Goal: Task Accomplishment & Management: Use online tool/utility

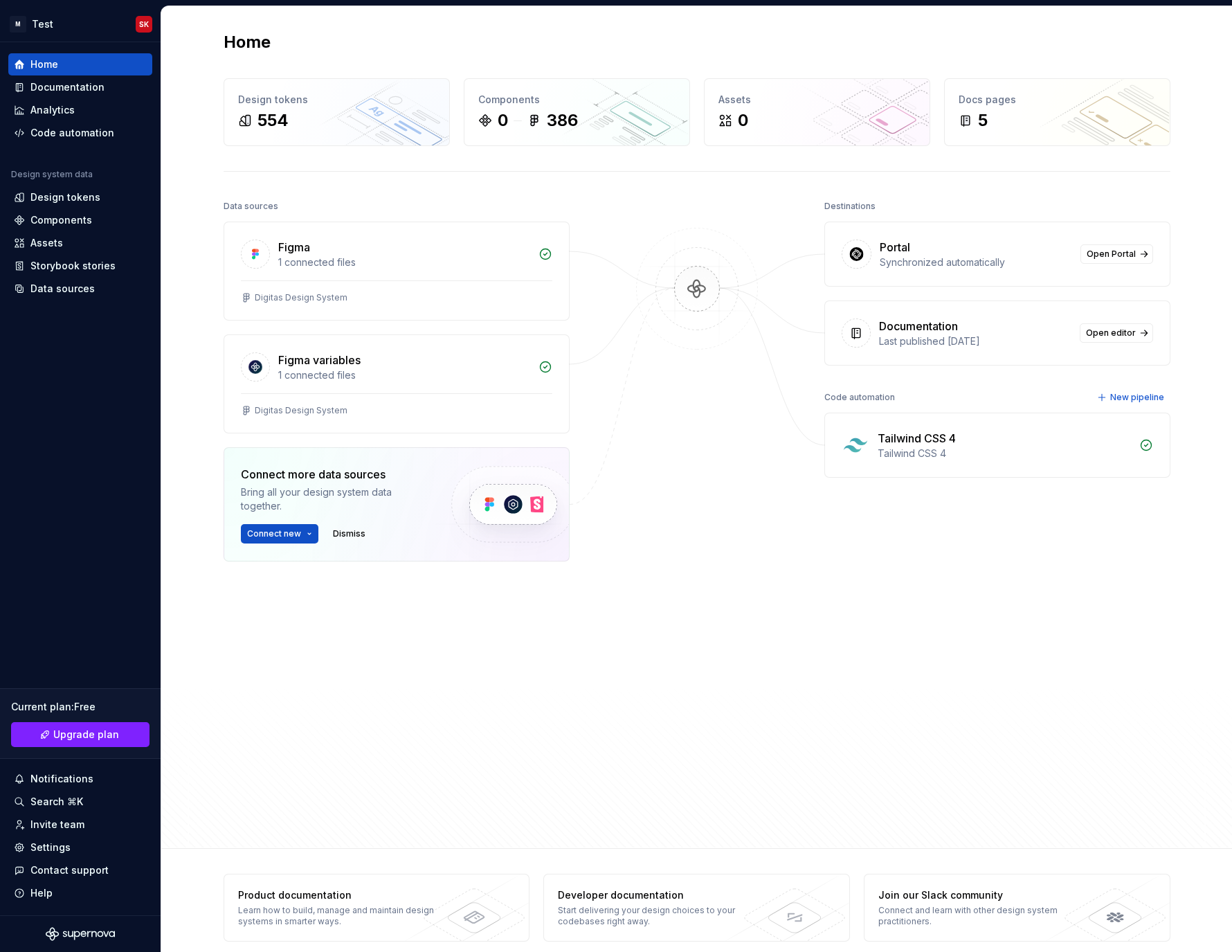
click at [714, 490] on div at bounding box center [697, 482] width 138 height 572
click at [63, 134] on div "Code automation" at bounding box center [72, 133] width 84 height 14
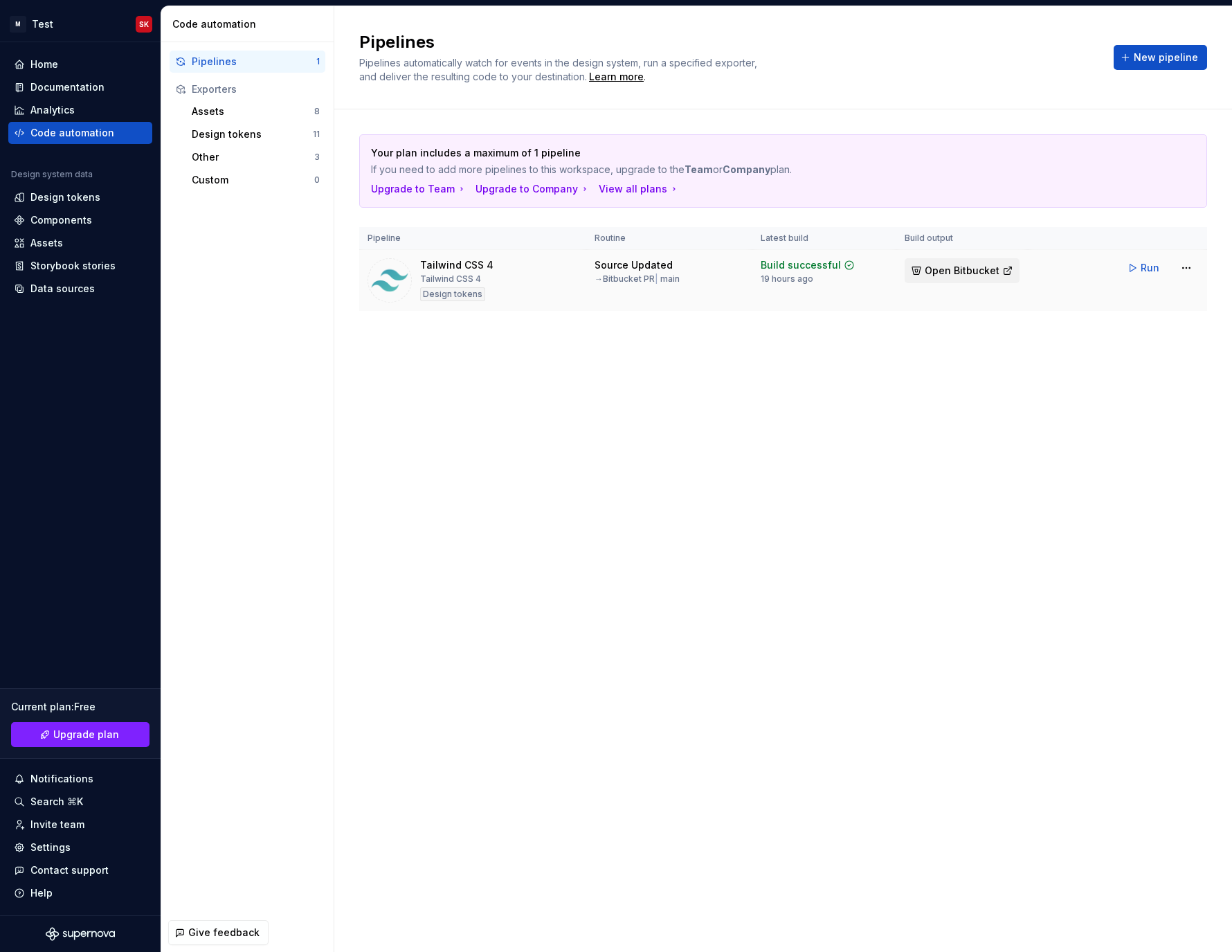
click at [956, 266] on span "Open Bitbucket" at bounding box center [962, 270] width 75 height 14
click at [1185, 264] on html "M Test SK Home Documentation Analytics Code automation Design system data Desig…" at bounding box center [616, 476] width 1232 height 952
click at [1162, 300] on div "Edit pipeline" at bounding box center [1169, 297] width 119 height 14
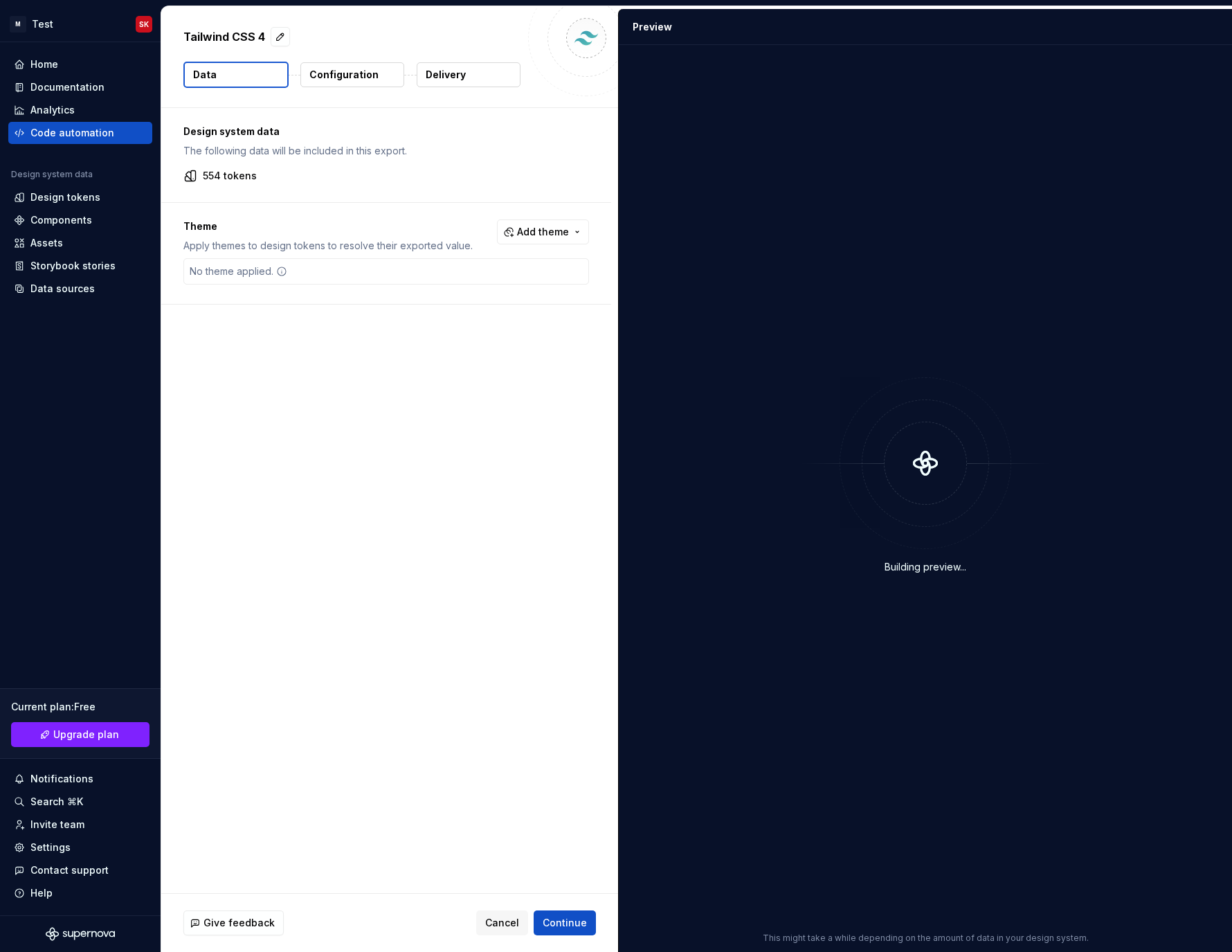
click at [363, 75] on p "Configuration" at bounding box center [344, 75] width 69 height 14
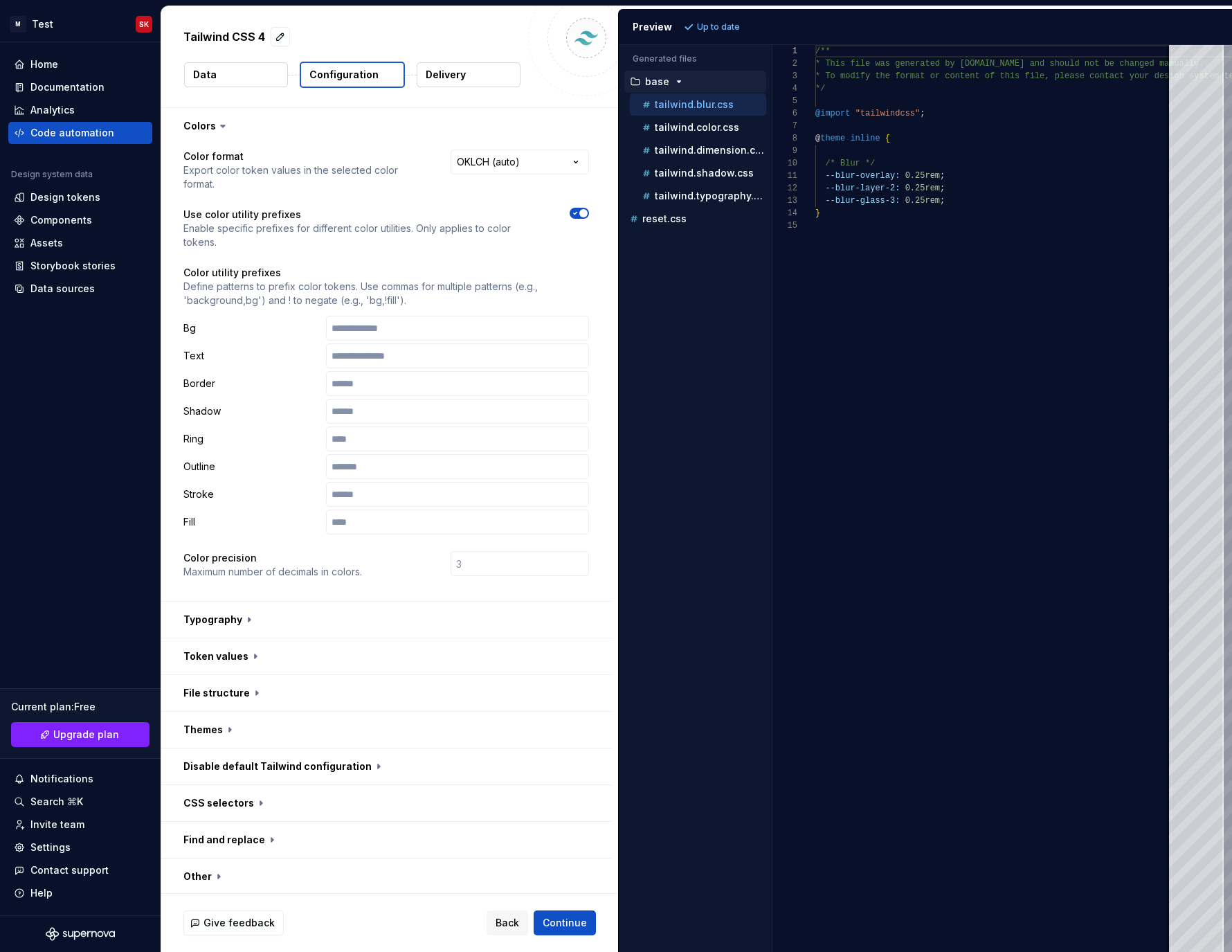
scroll to position [11, 0]
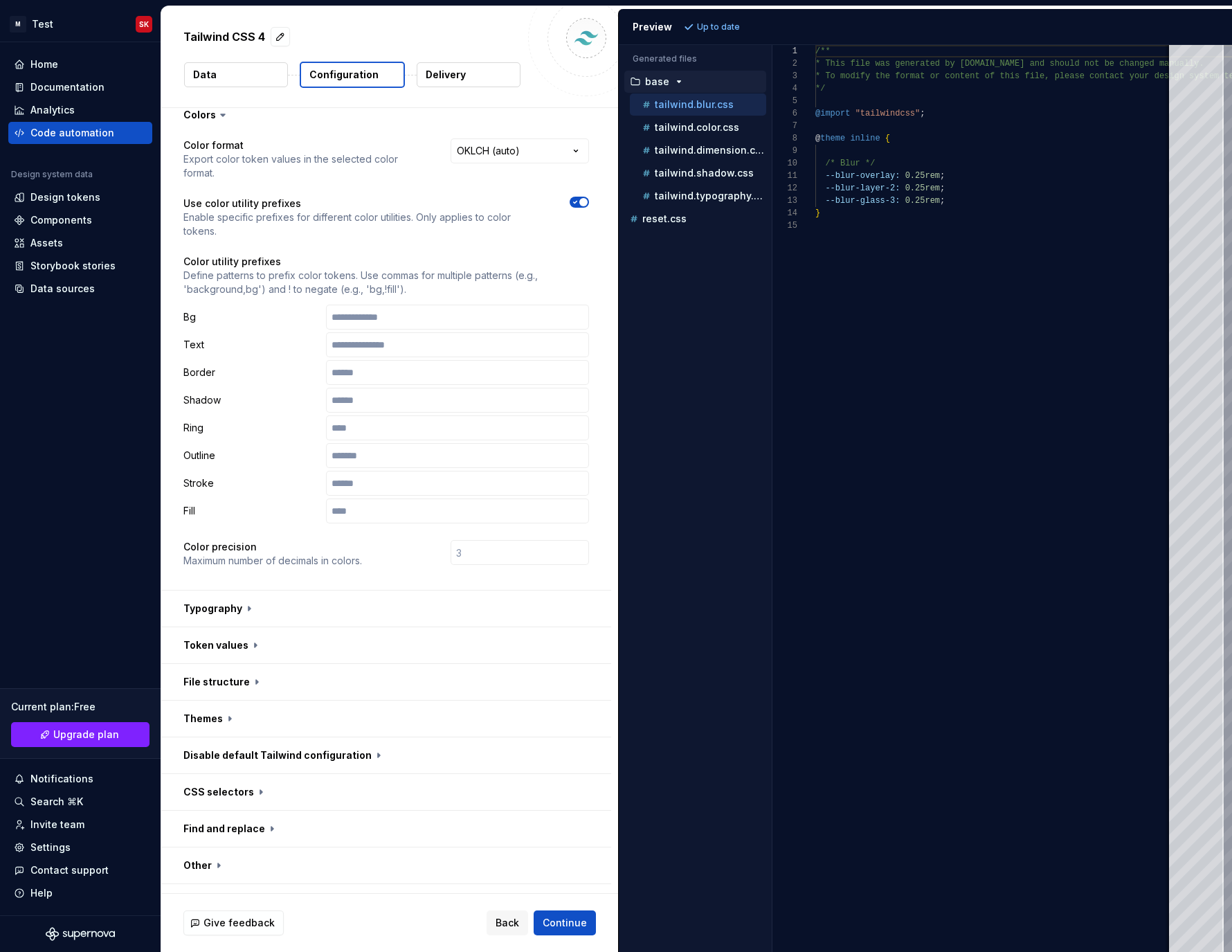
click at [491, 84] on button "Delivery" at bounding box center [469, 75] width 104 height 25
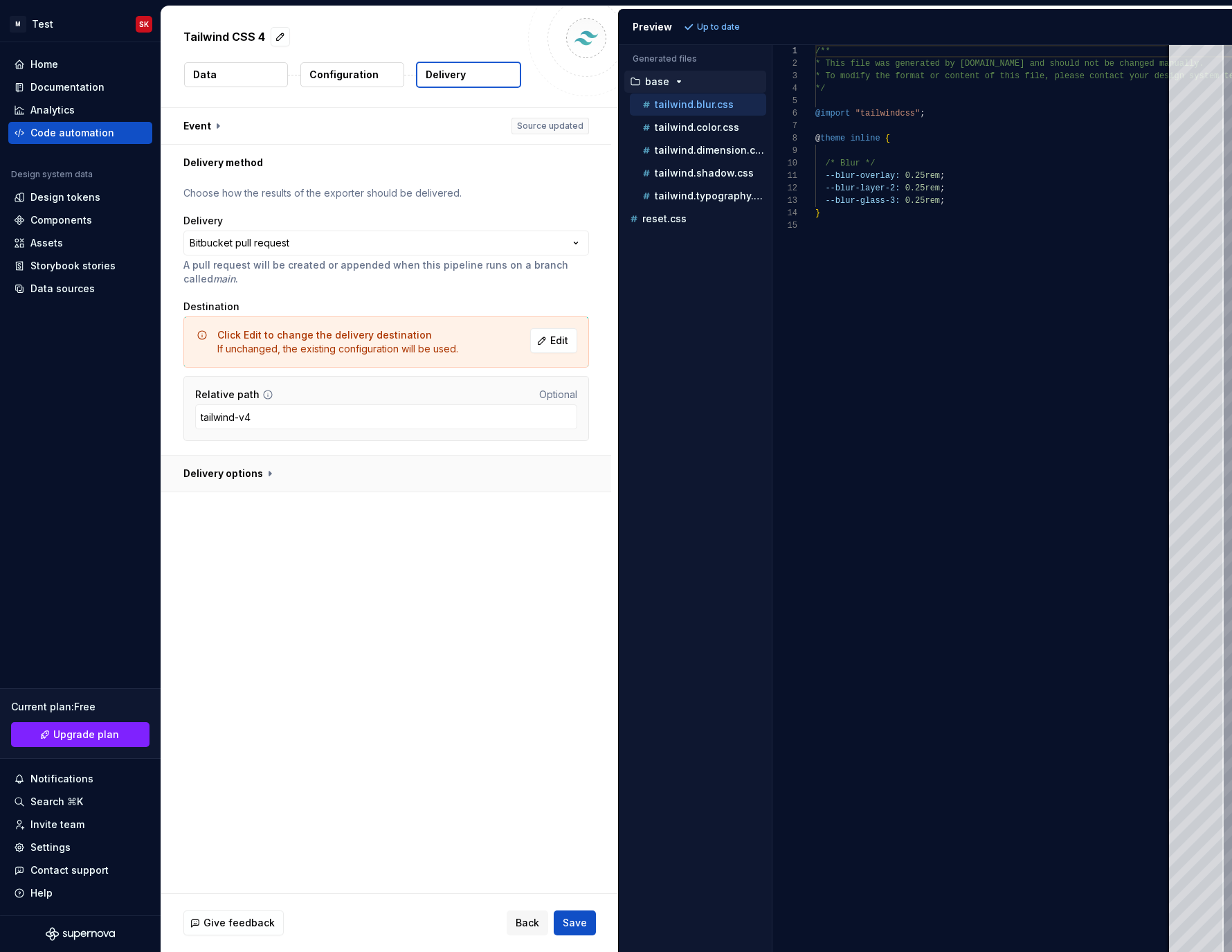
click at [244, 481] on button "button" at bounding box center [387, 473] width 450 height 36
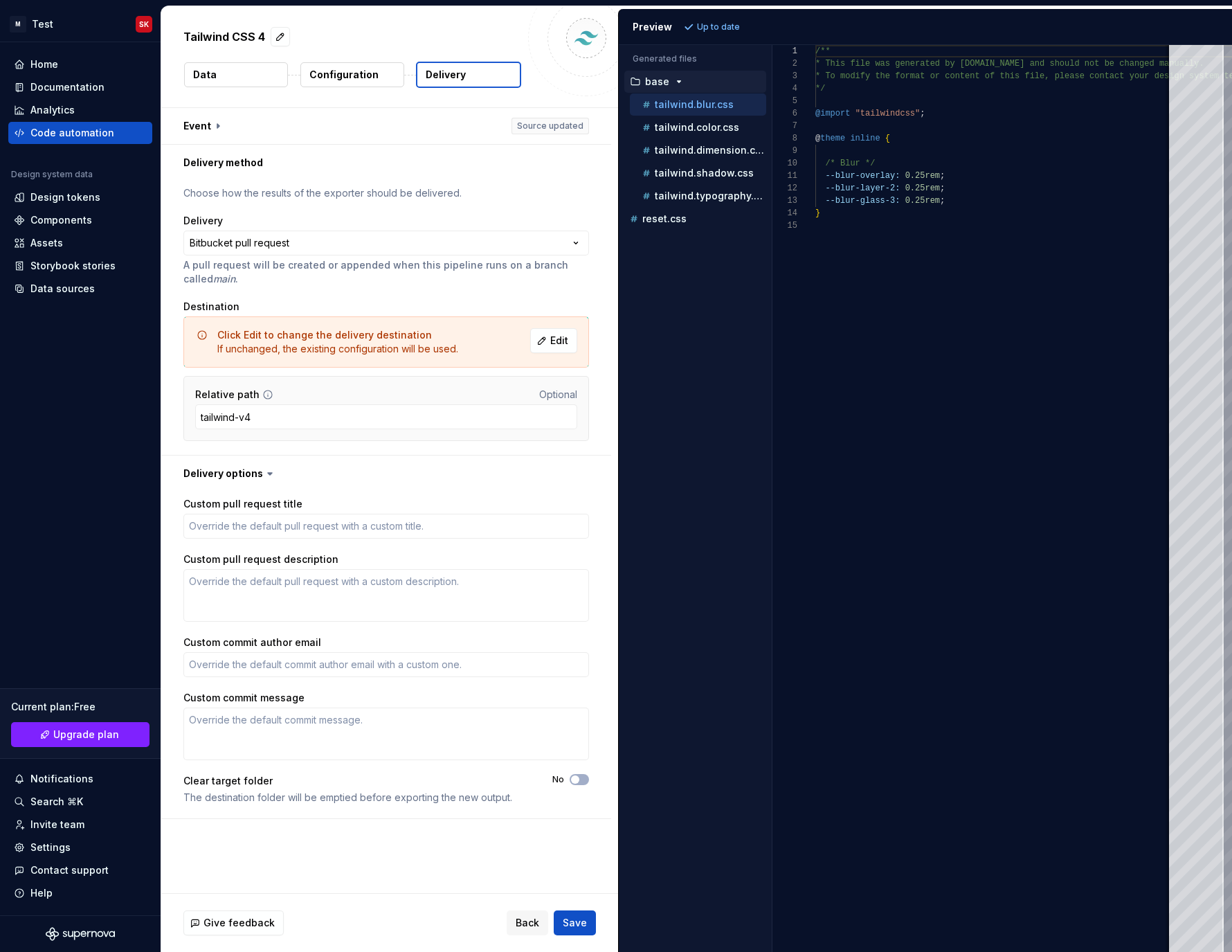
click at [249, 799] on div "The destination folder will be emptied before exporting the new output." at bounding box center [356, 797] width 344 height 14
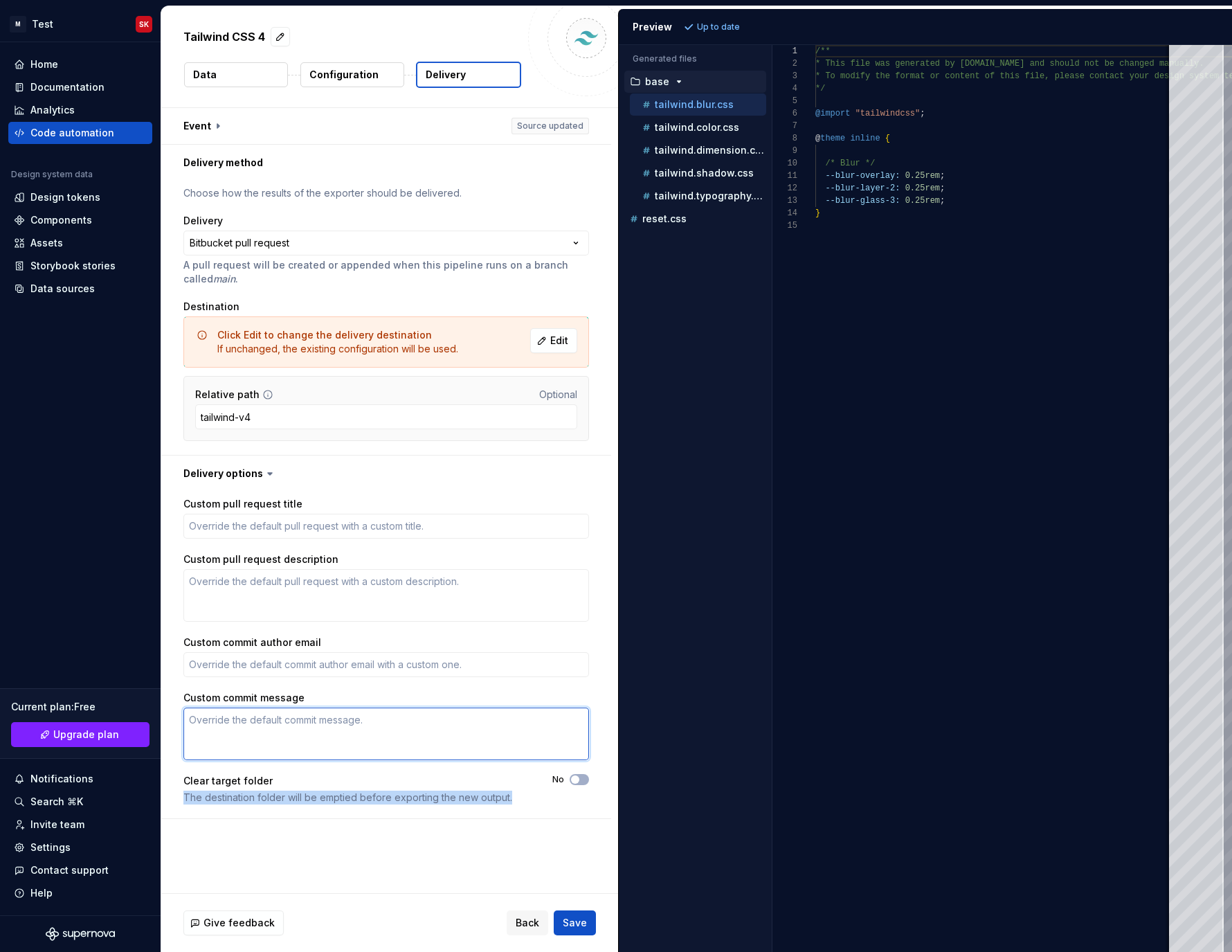
click at [246, 711] on textarea "Custom commit message" at bounding box center [386, 734] width 405 height 53
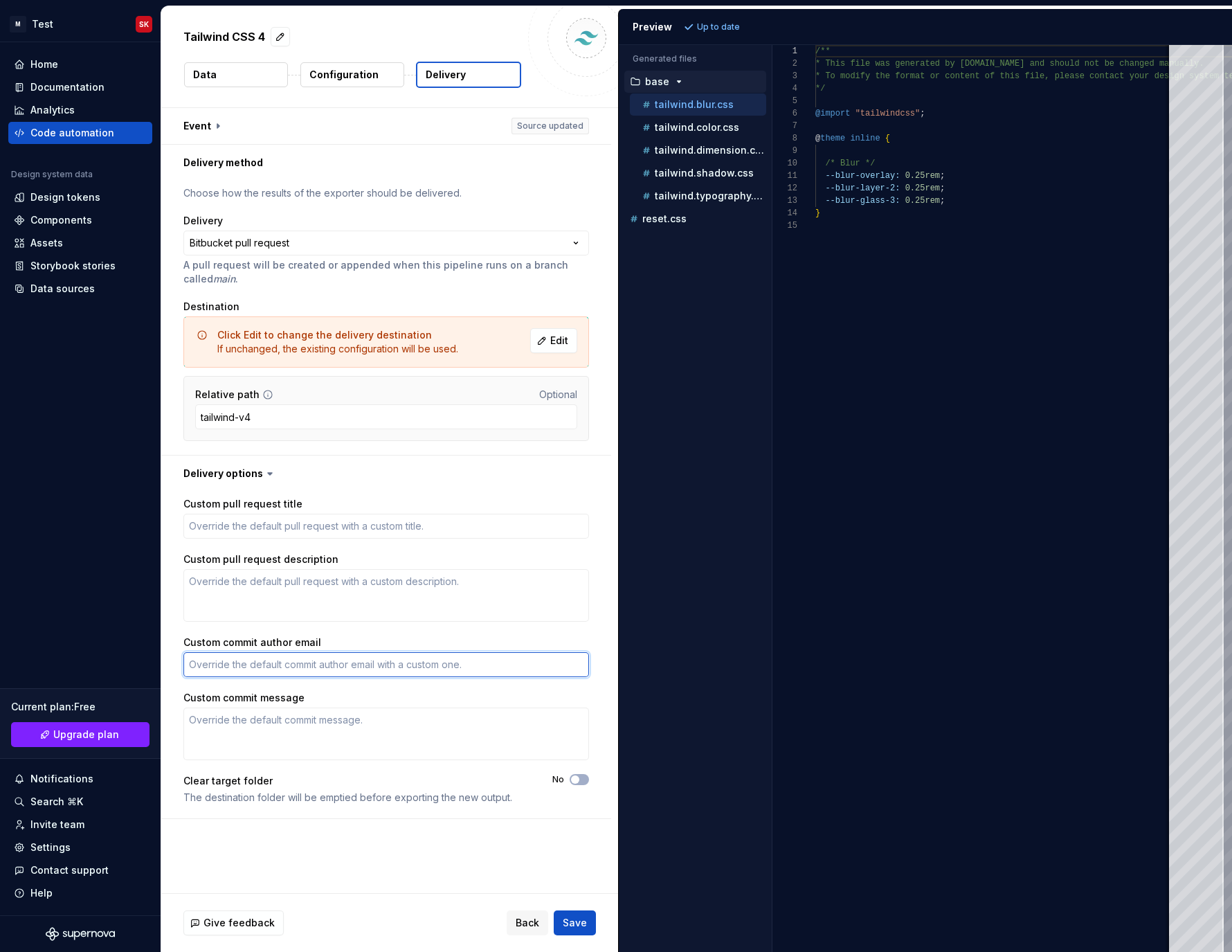
click at [246, 673] on textarea "Custom commit author email" at bounding box center [386, 664] width 405 height 25
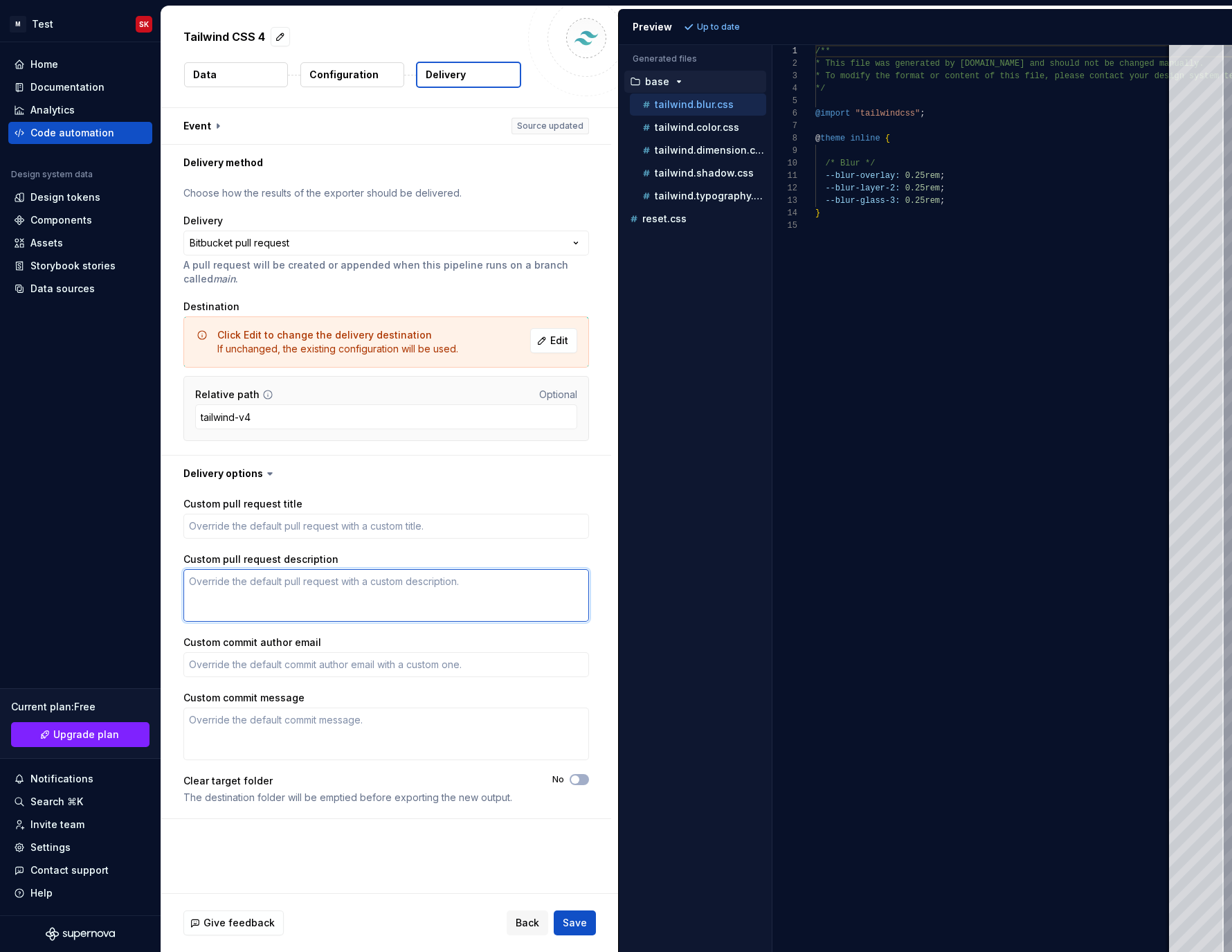
click at [241, 594] on textarea "Custom pull request description" at bounding box center [386, 596] width 405 height 53
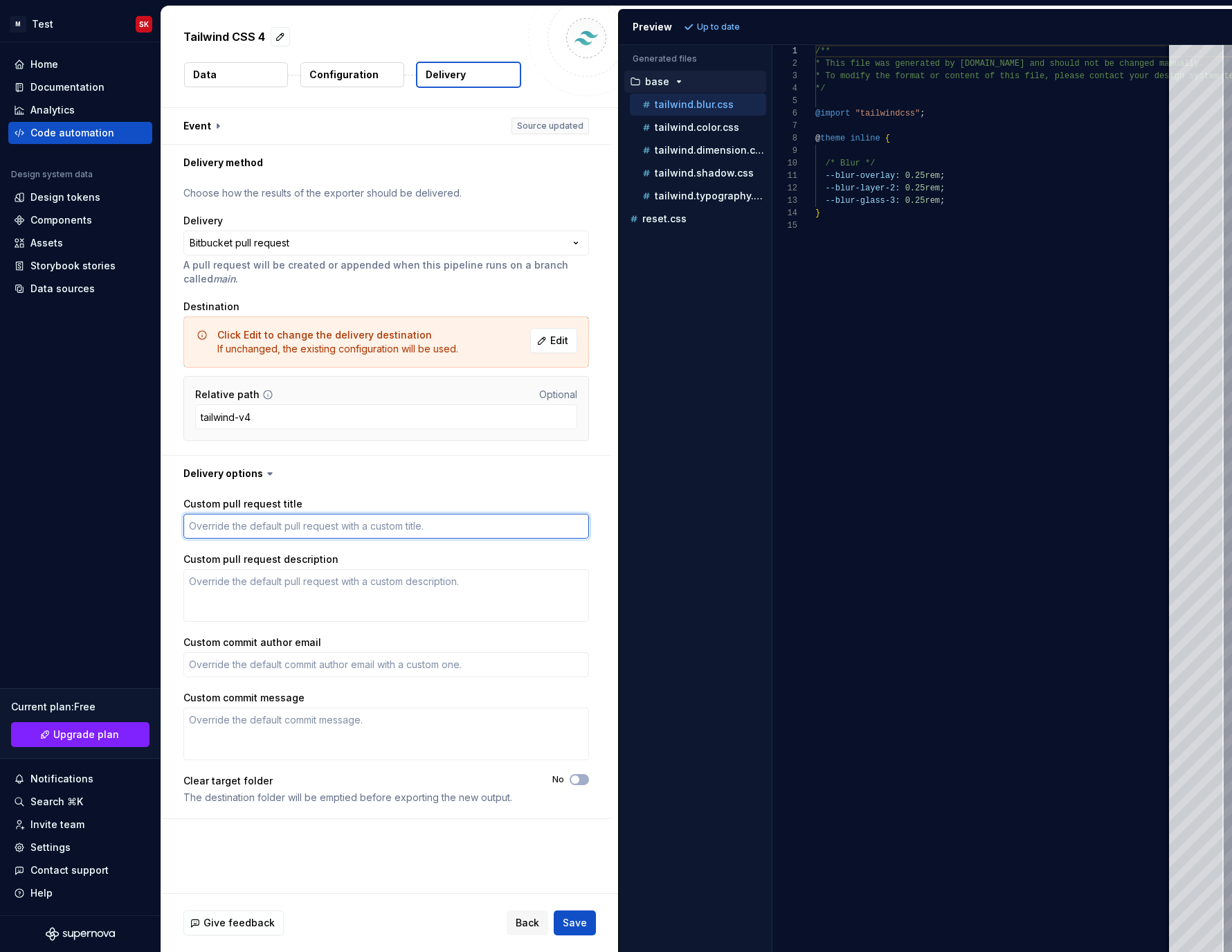
click at [239, 526] on textarea "Custom pull request title" at bounding box center [386, 526] width 405 height 25
click at [66, 116] on div "Analytics" at bounding box center [52, 110] width 45 height 14
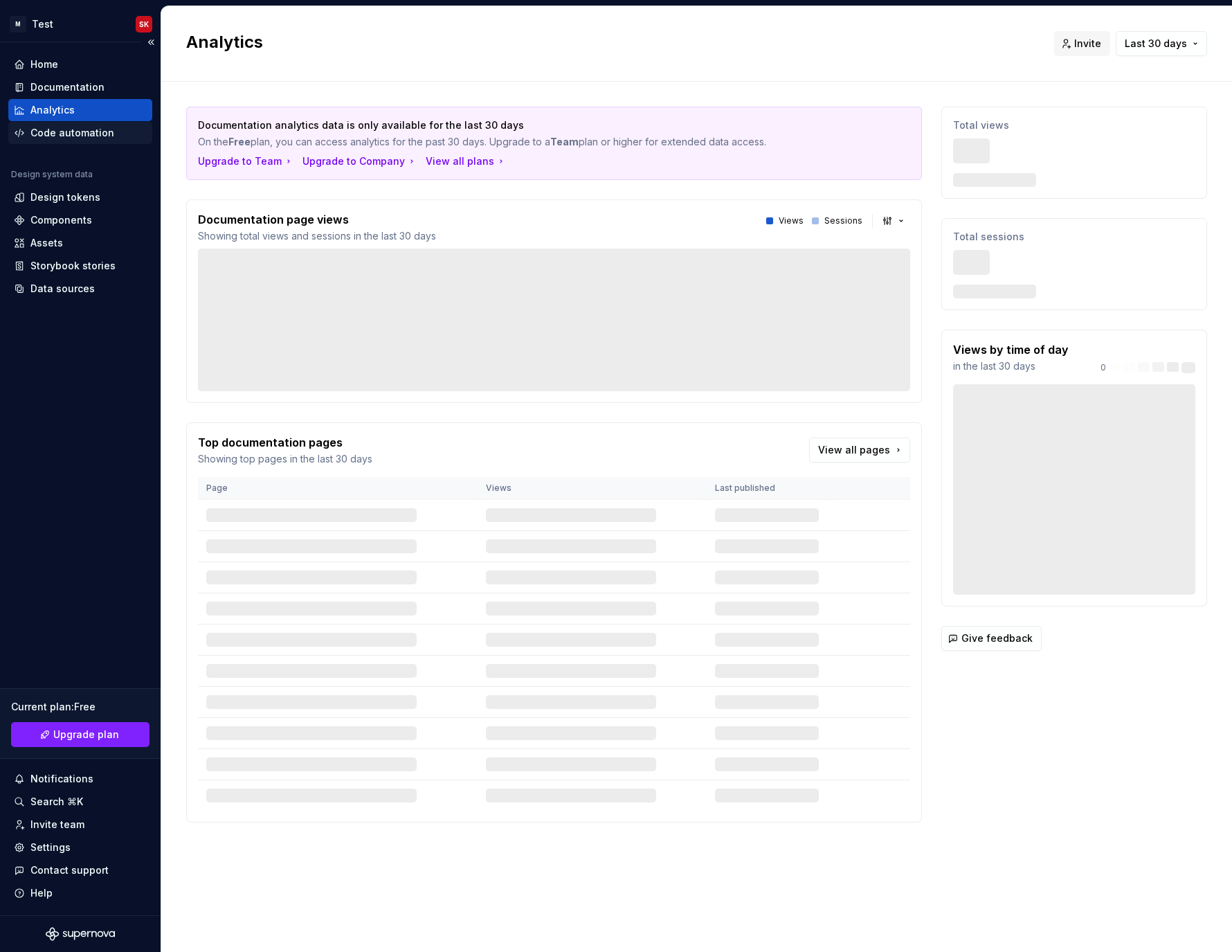
click at [58, 136] on div "Code automation" at bounding box center [72, 133] width 84 height 14
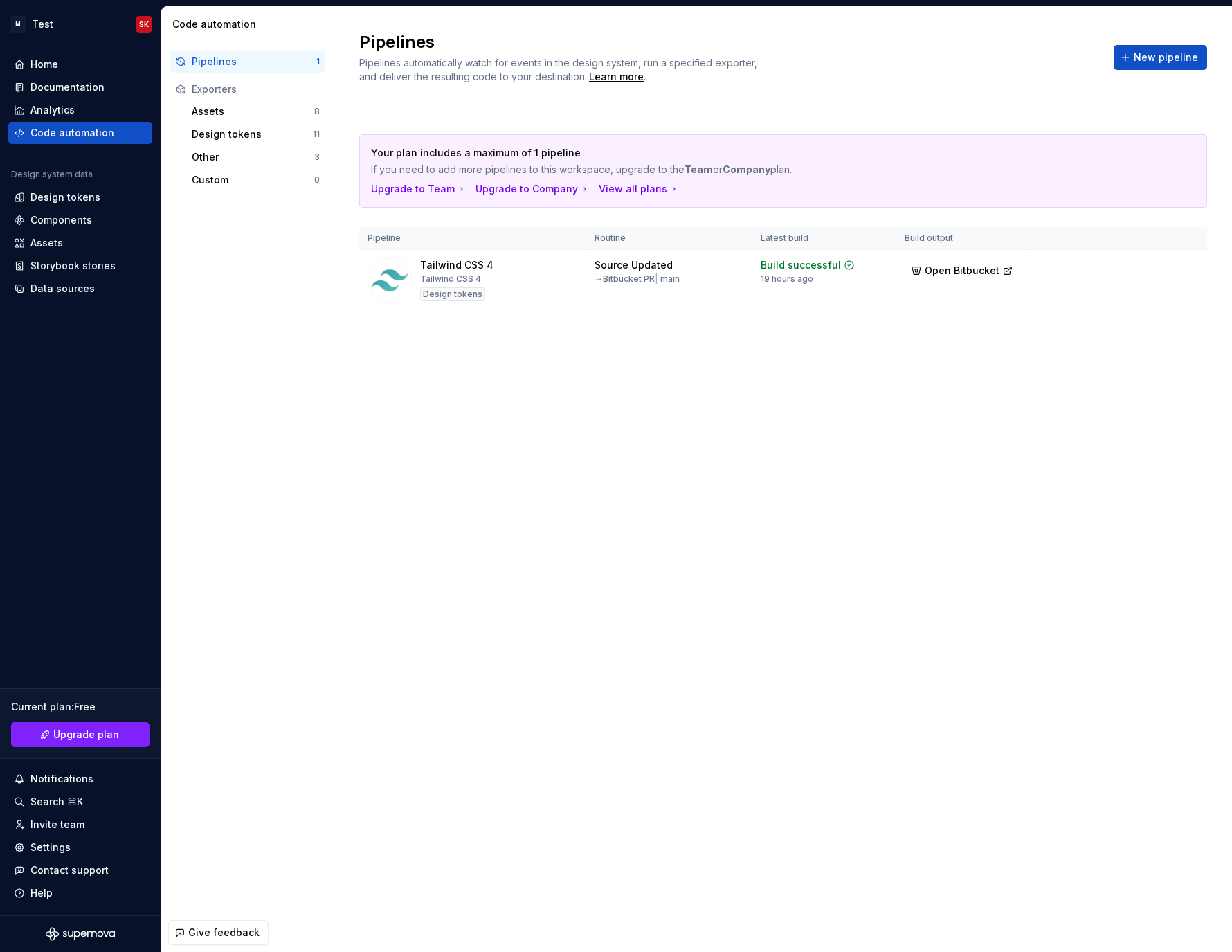
click at [516, 490] on div "Pipelines Pipelines automatically watch for events in the design system, run a …" at bounding box center [784, 479] width 898 height 946
click at [272, 155] on div "Other" at bounding box center [253, 157] width 122 height 14
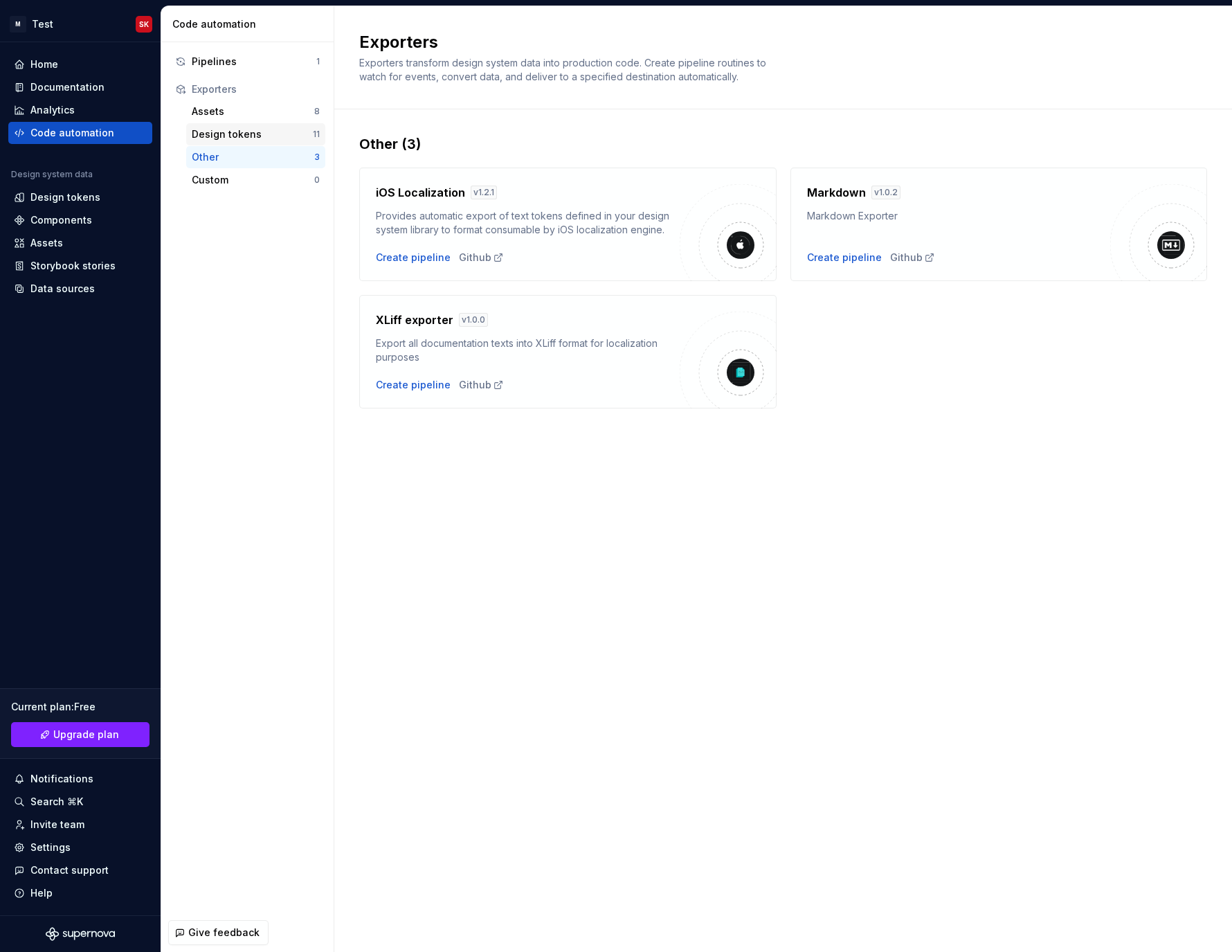
click at [266, 139] on div "Design tokens" at bounding box center [252, 134] width 121 height 14
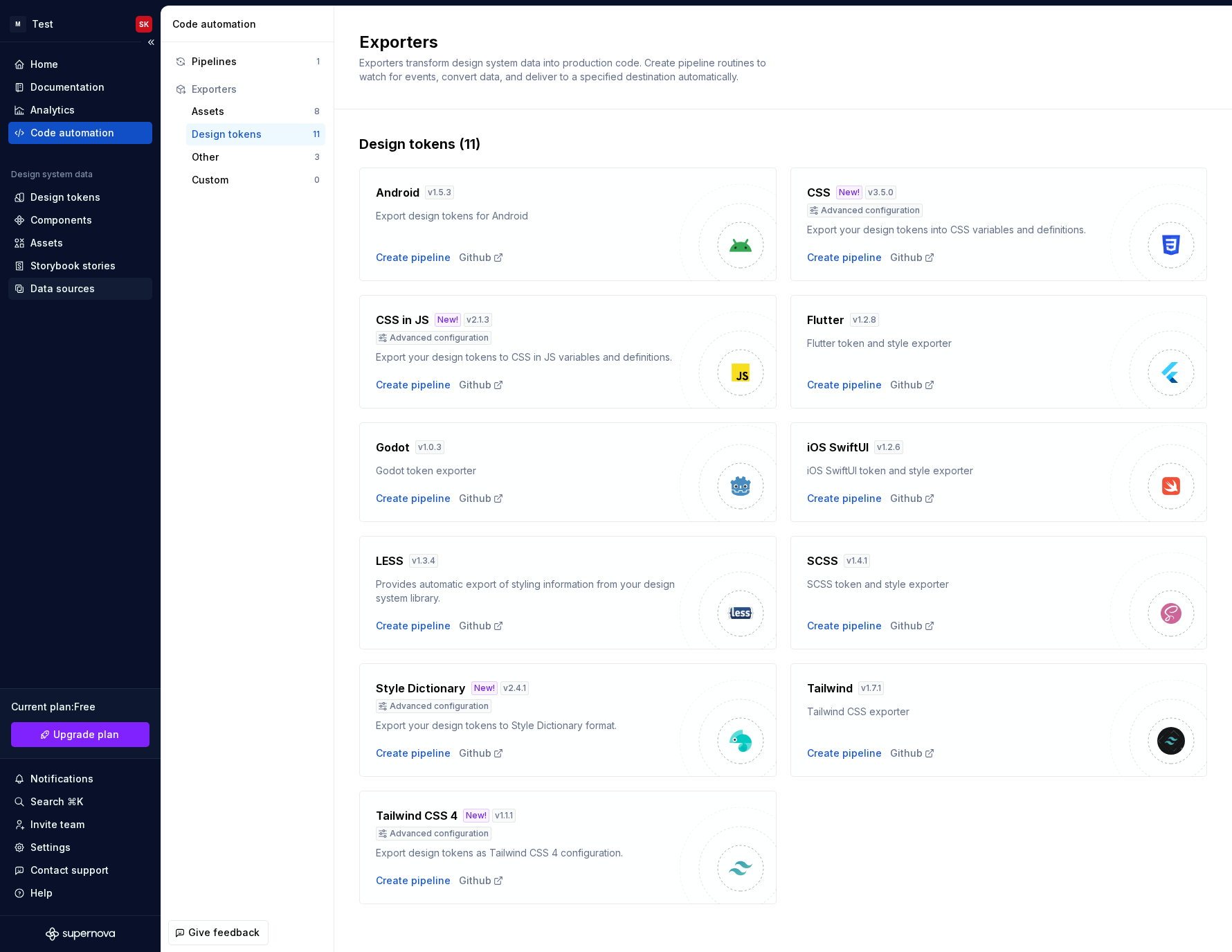
click at [54, 283] on div "Data sources" at bounding box center [62, 288] width 64 height 14
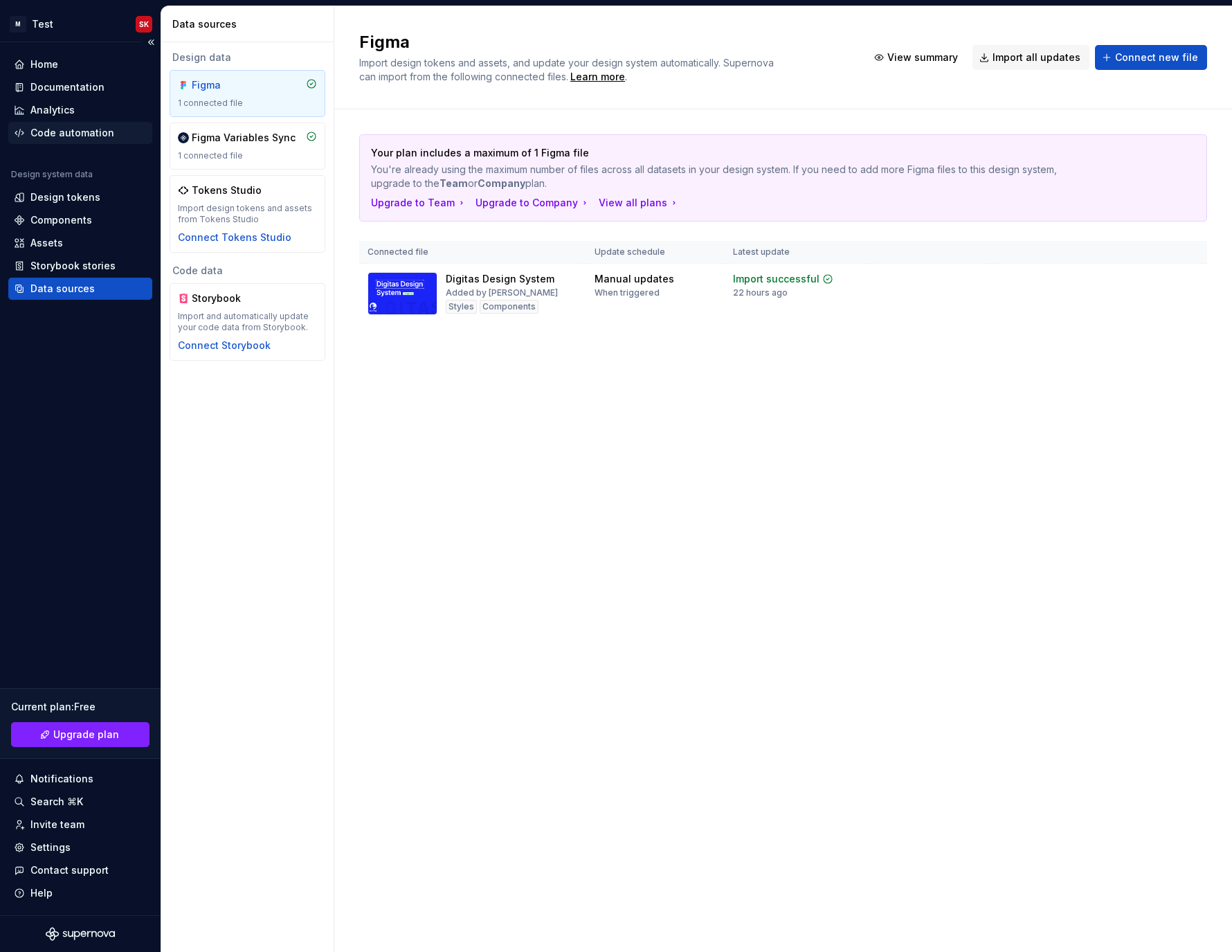
click at [55, 137] on div "Code automation" at bounding box center [72, 133] width 84 height 14
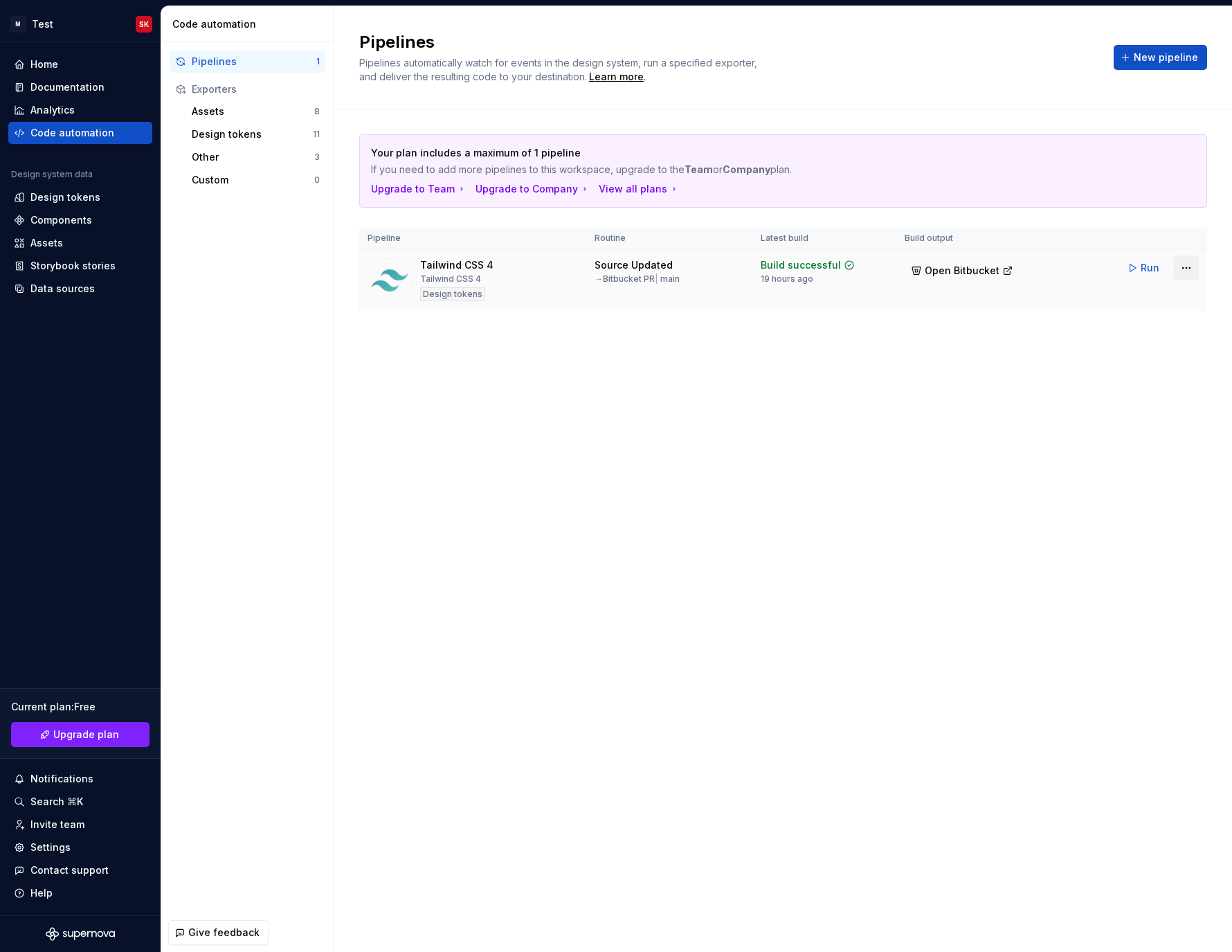
click at [1180, 272] on html "M Test SK Home Documentation Analytics Code automation Design system data Desig…" at bounding box center [616, 476] width 1232 height 952
click at [1151, 291] on div "Edit pipeline" at bounding box center [1169, 297] width 119 height 14
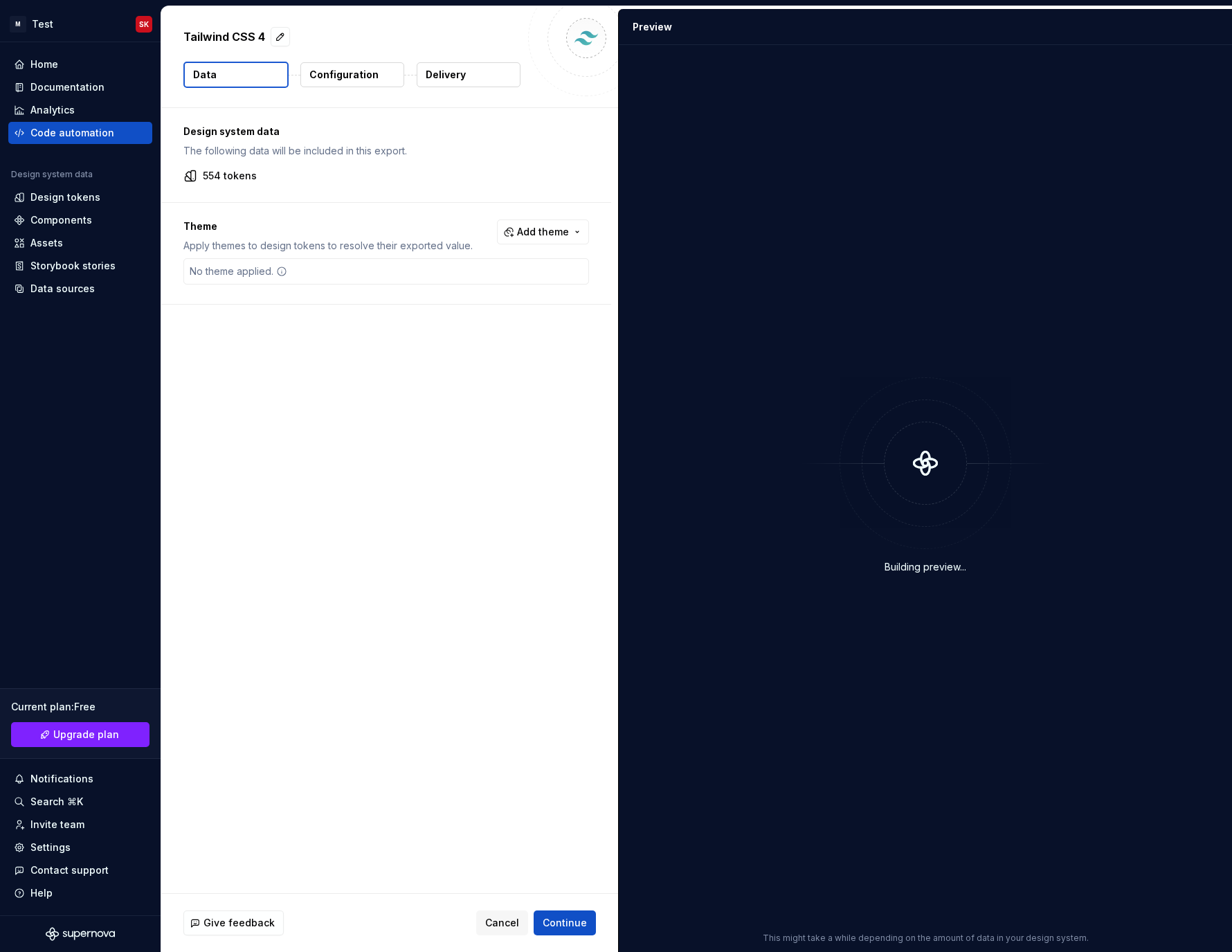
click at [455, 71] on p "Delivery" at bounding box center [445, 75] width 40 height 14
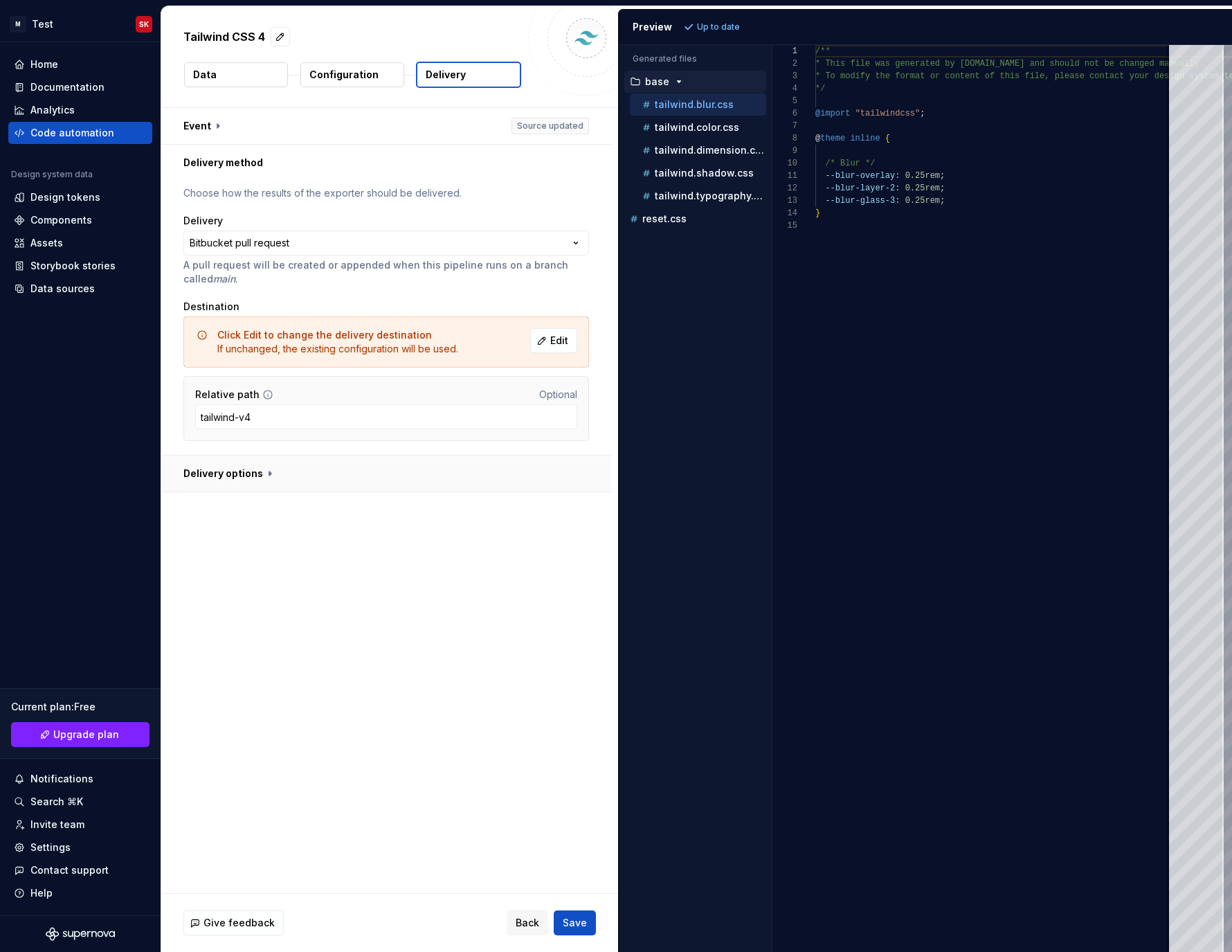
click at [297, 485] on button "button" at bounding box center [387, 473] width 450 height 36
type textarea "*"
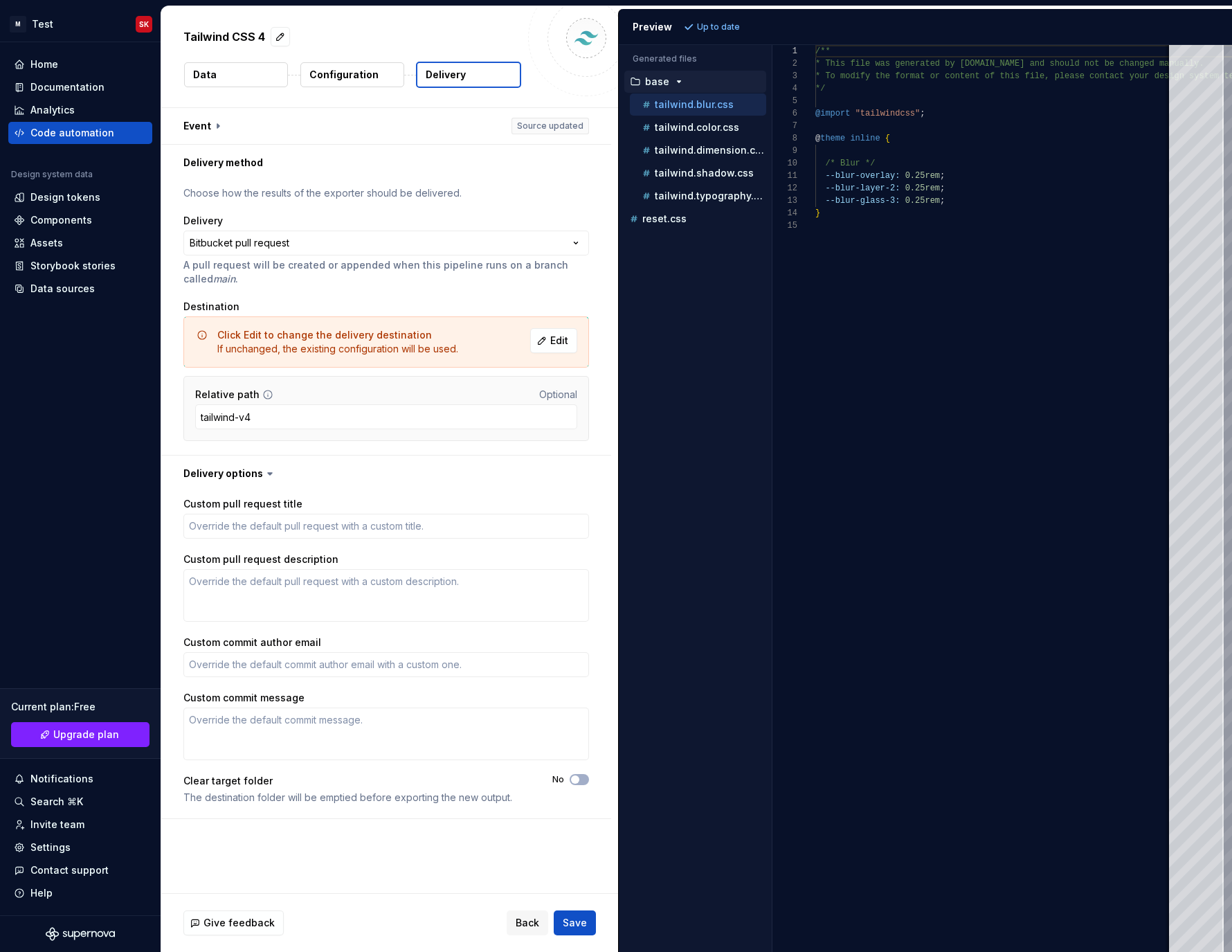
type textarea "*"
